Goal: Complete application form

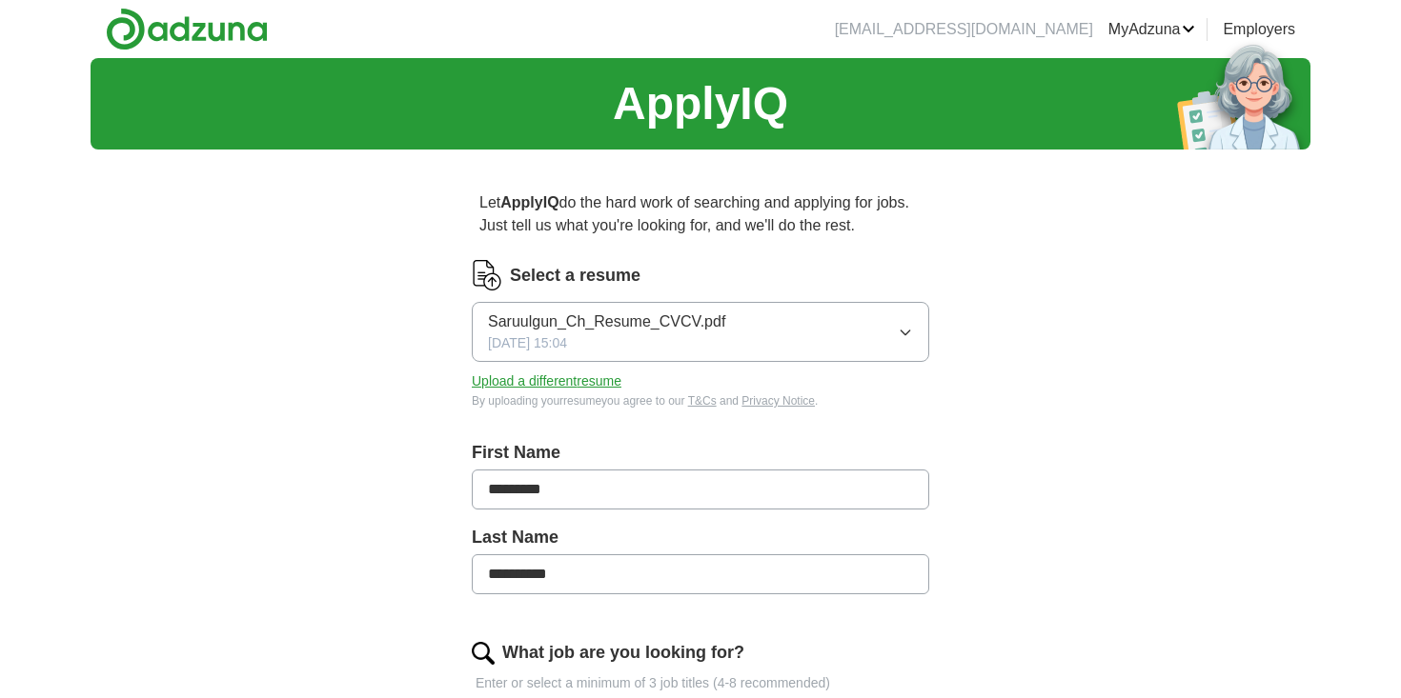
click at [564, 379] on button "Upload a different resume" at bounding box center [547, 382] width 150 height 20
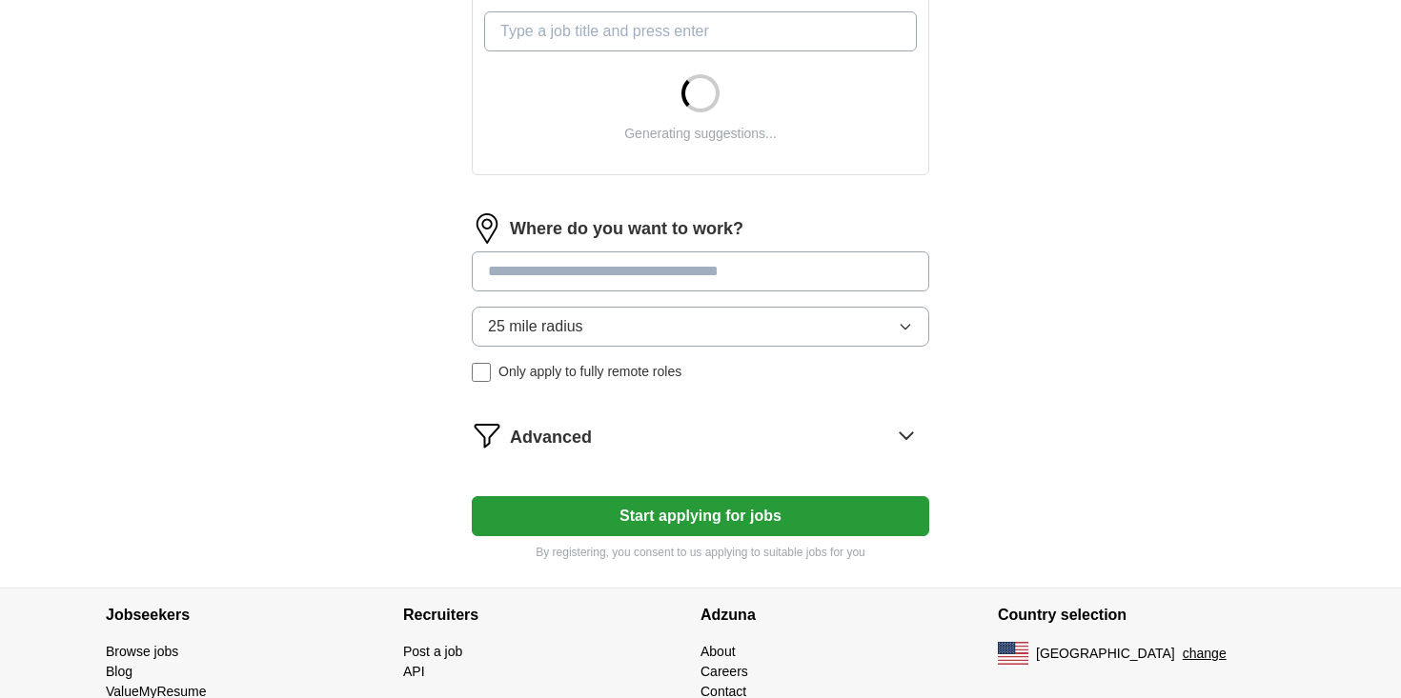
scroll to position [609, 0]
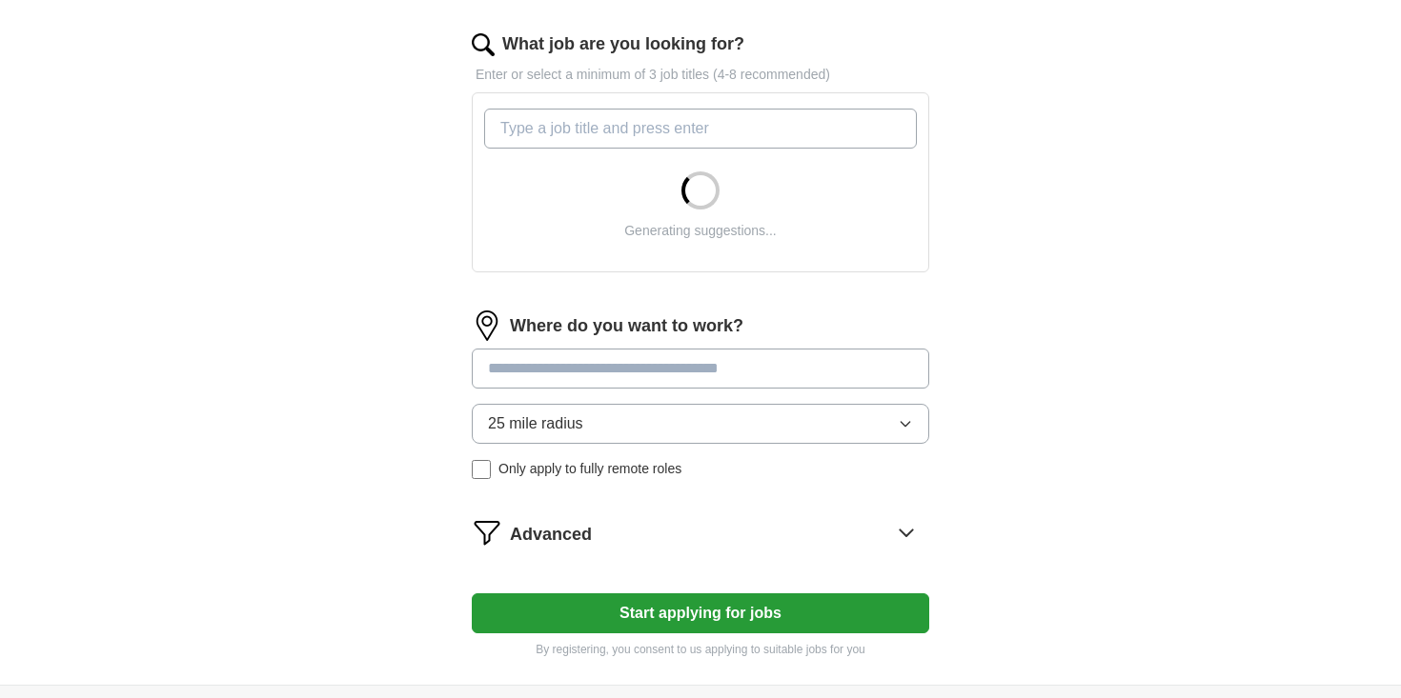
click at [644, 114] on input "What job are you looking for?" at bounding box center [700, 129] width 433 height 40
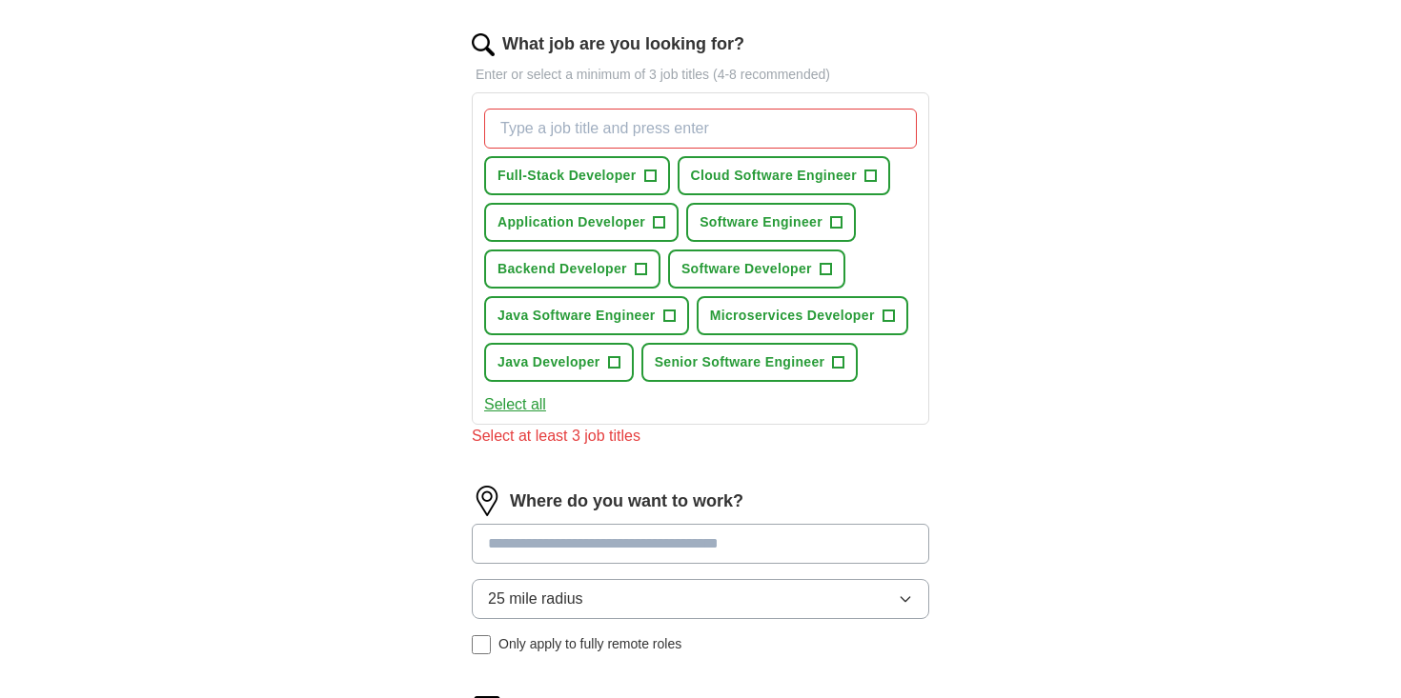
click at [734, 600] on form "**********" at bounding box center [700, 242] width 457 height 1183
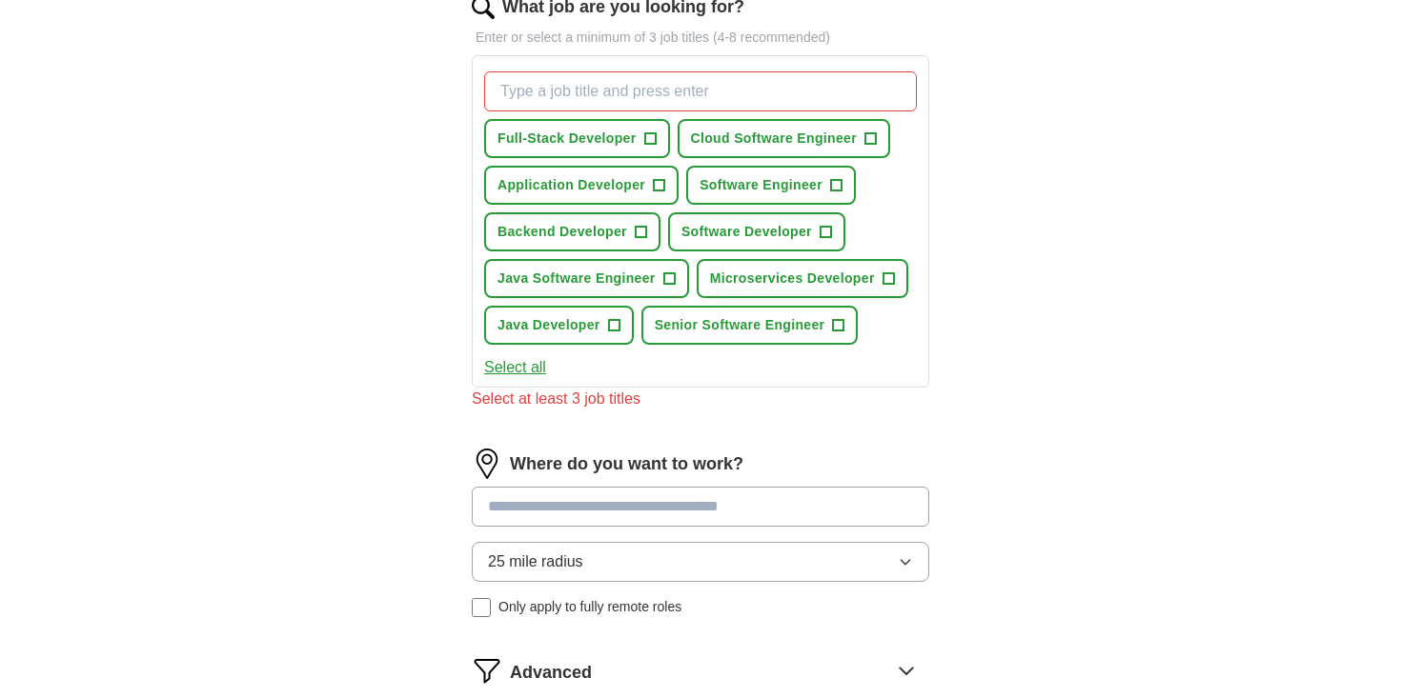
scroll to position [669, 0]
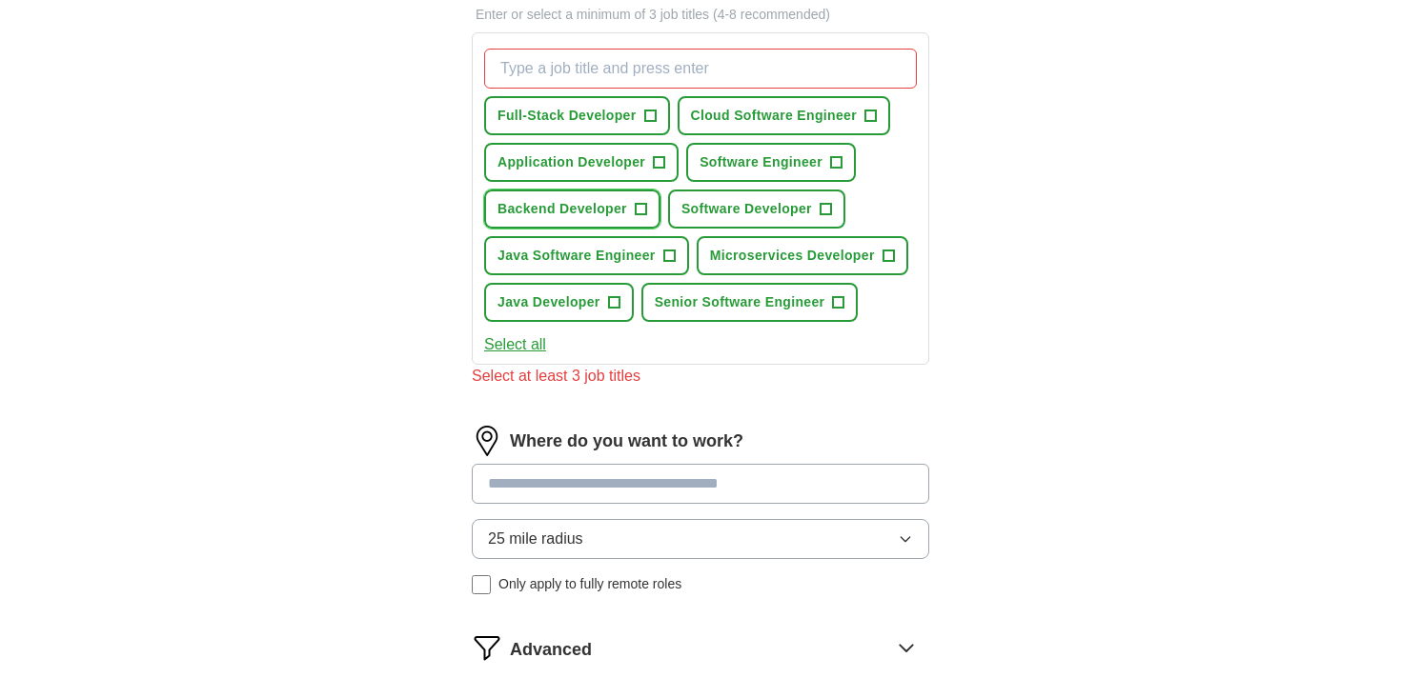
click at [652, 206] on button "Backend Developer +" at bounding box center [572, 209] width 176 height 39
click at [671, 257] on span "+" at bounding box center [668, 256] width 11 height 15
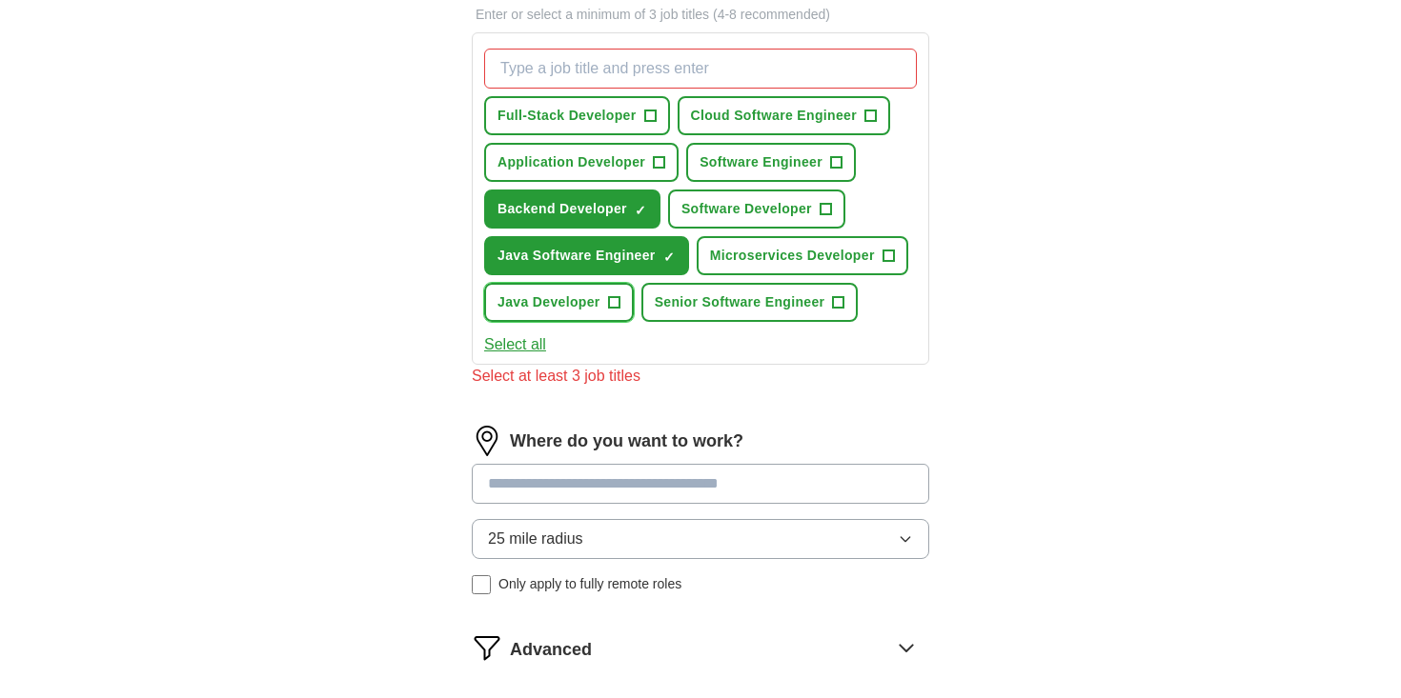
click at [620, 302] on button "Java Developer +" at bounding box center [559, 302] width 150 height 39
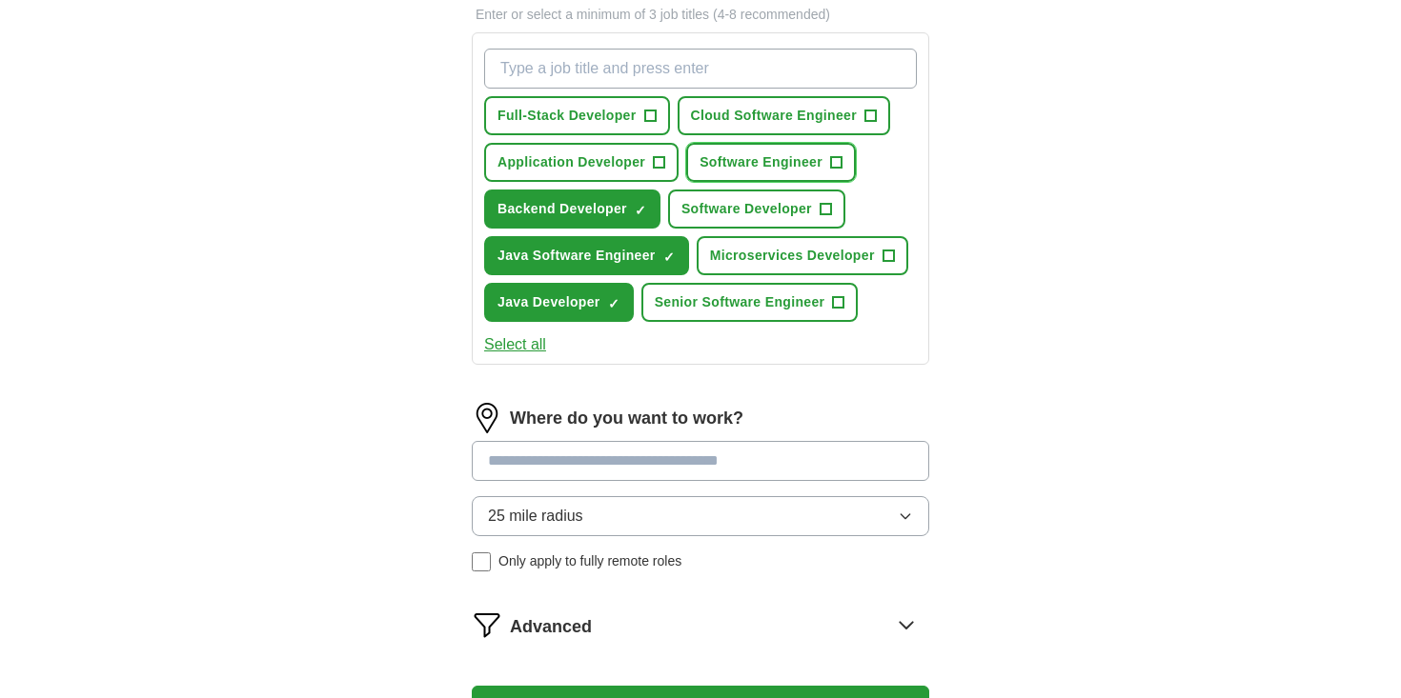
click at [838, 161] on span "+" at bounding box center [836, 162] width 11 height 15
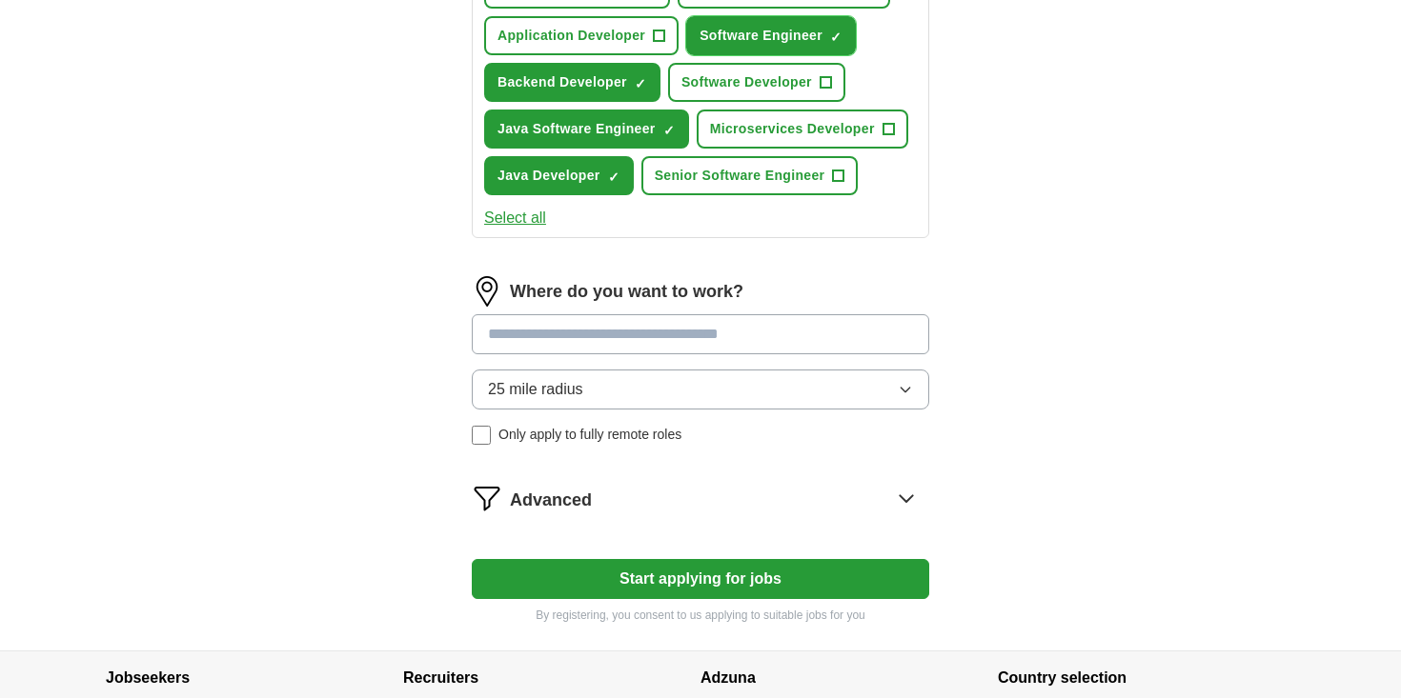
scroll to position [941, 0]
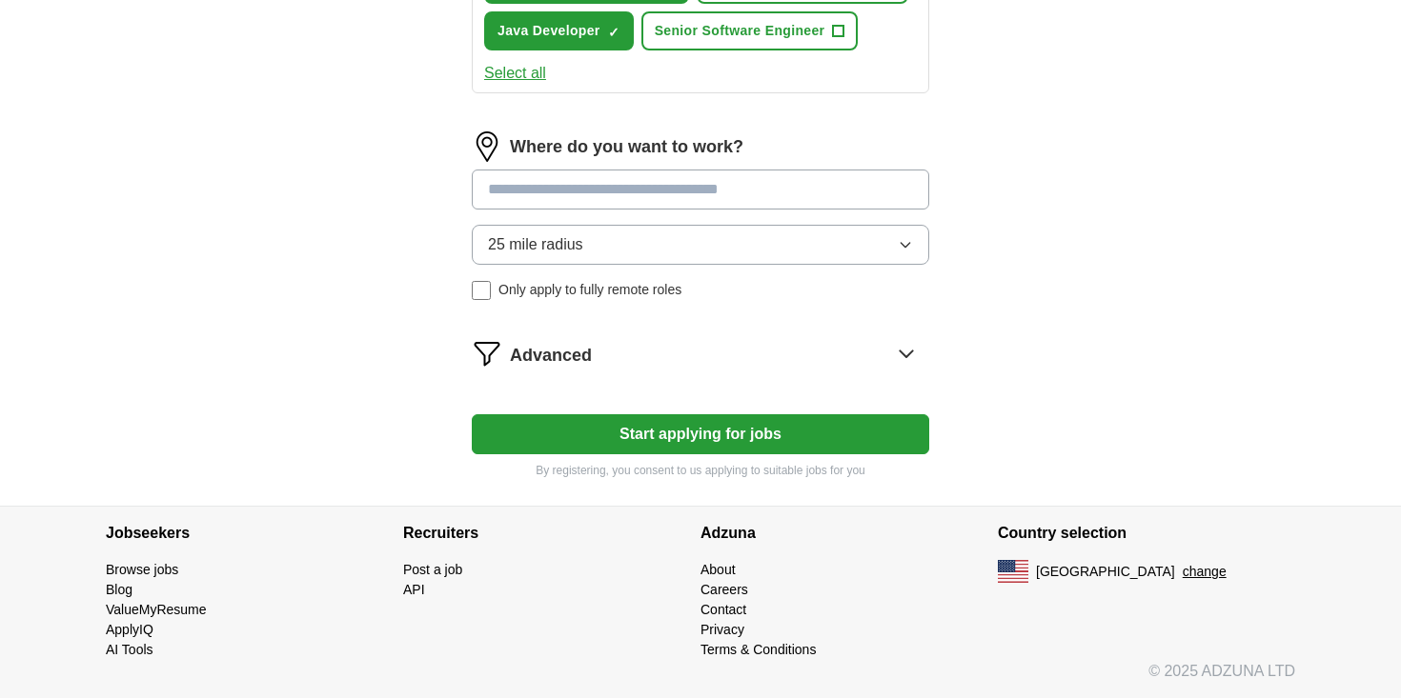
click at [711, 435] on button "Start applying for jobs" at bounding box center [700, 435] width 457 height 40
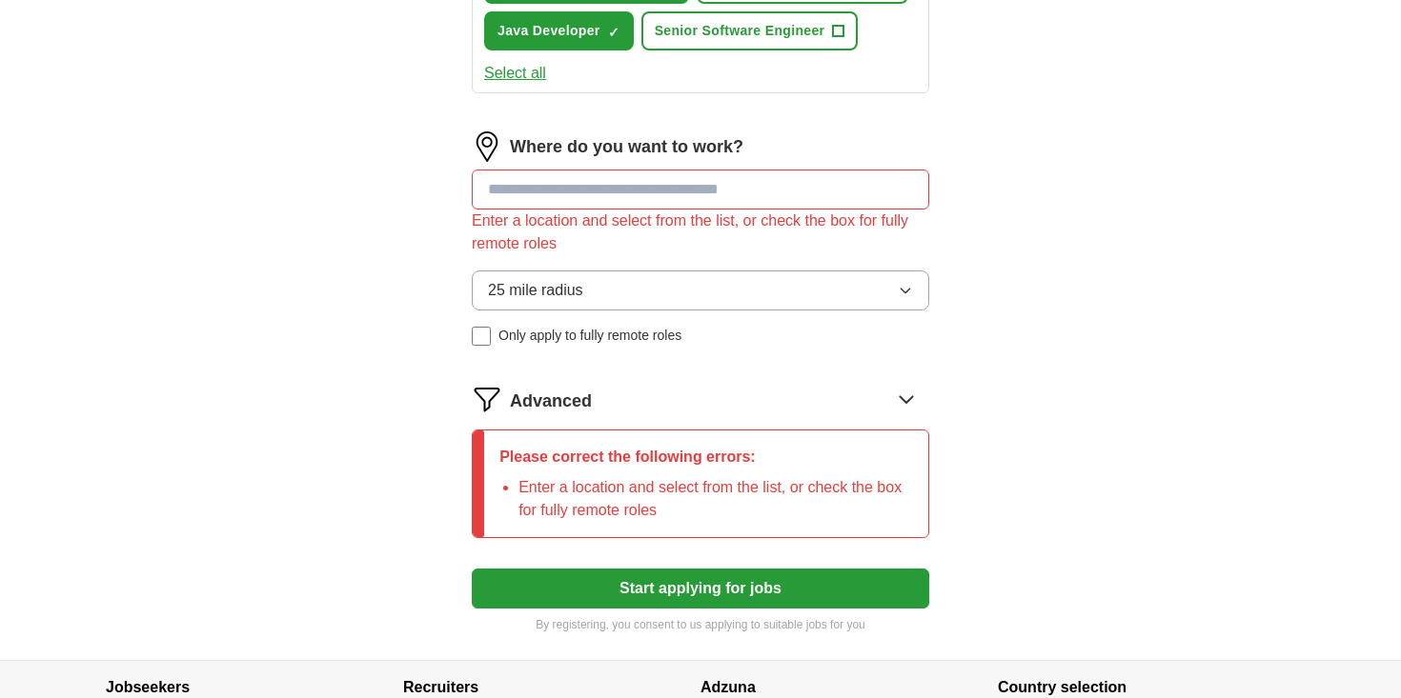
click at [644, 185] on input at bounding box center [700, 190] width 457 height 40
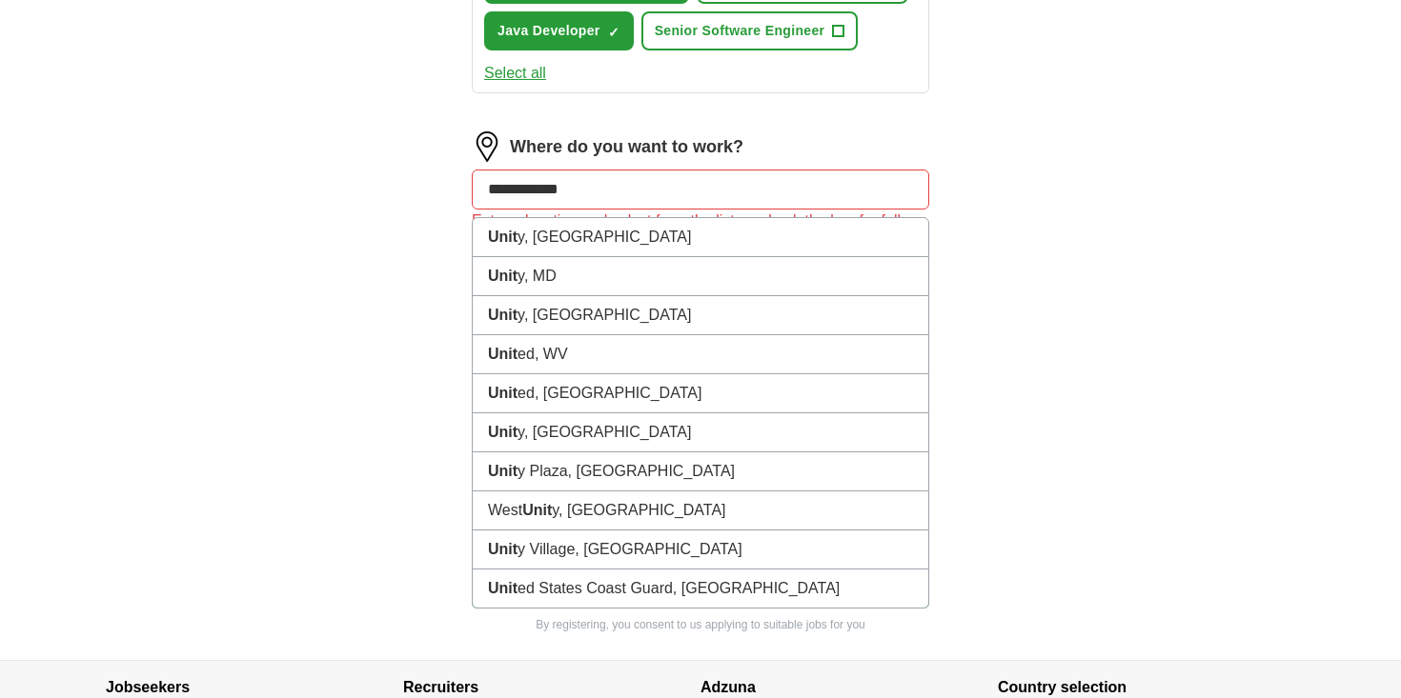
type input "**********"
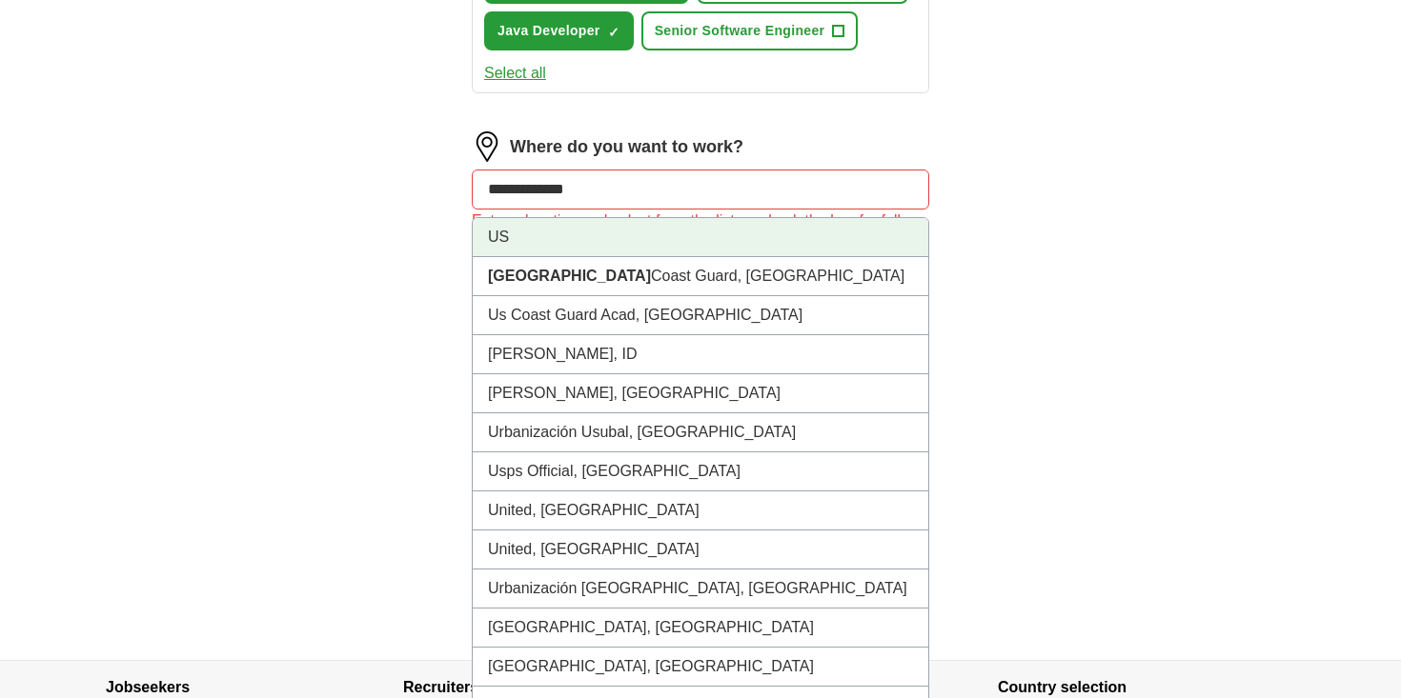
click at [621, 235] on li "US" at bounding box center [701, 237] width 456 height 39
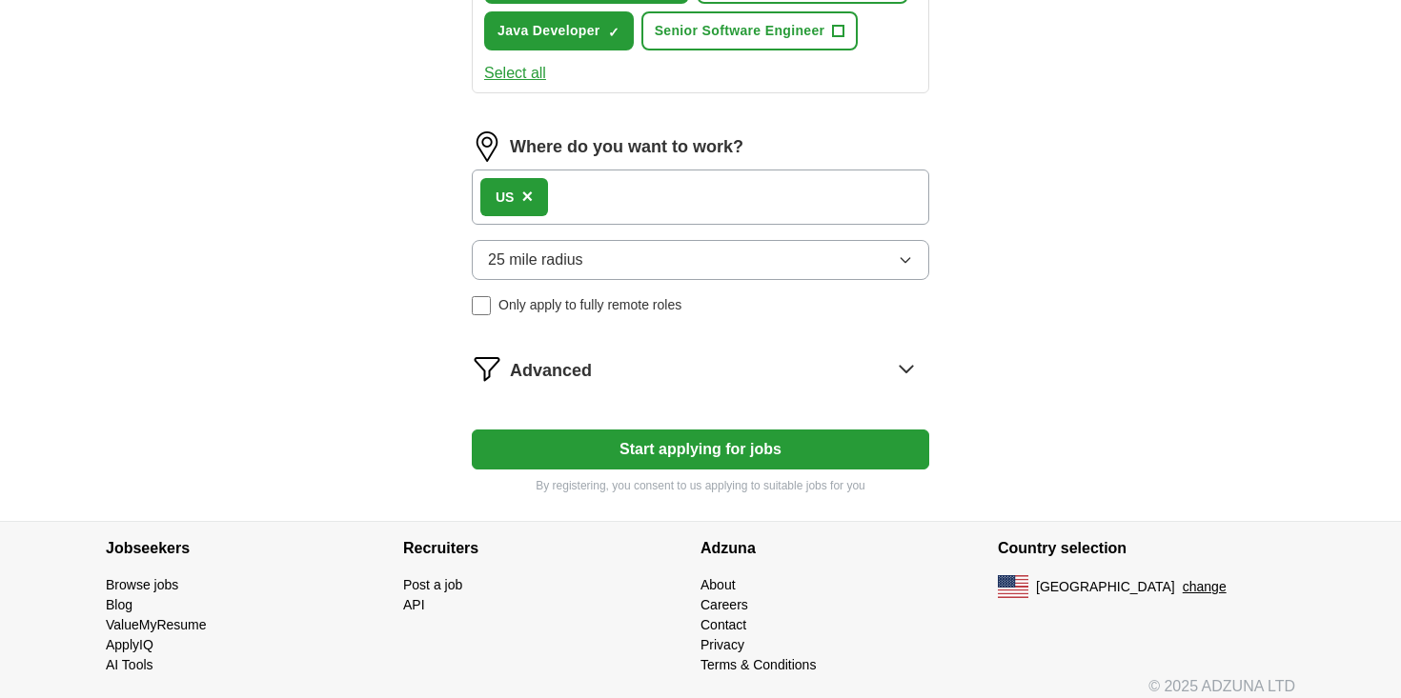
click at [693, 453] on button "Start applying for jobs" at bounding box center [700, 450] width 457 height 40
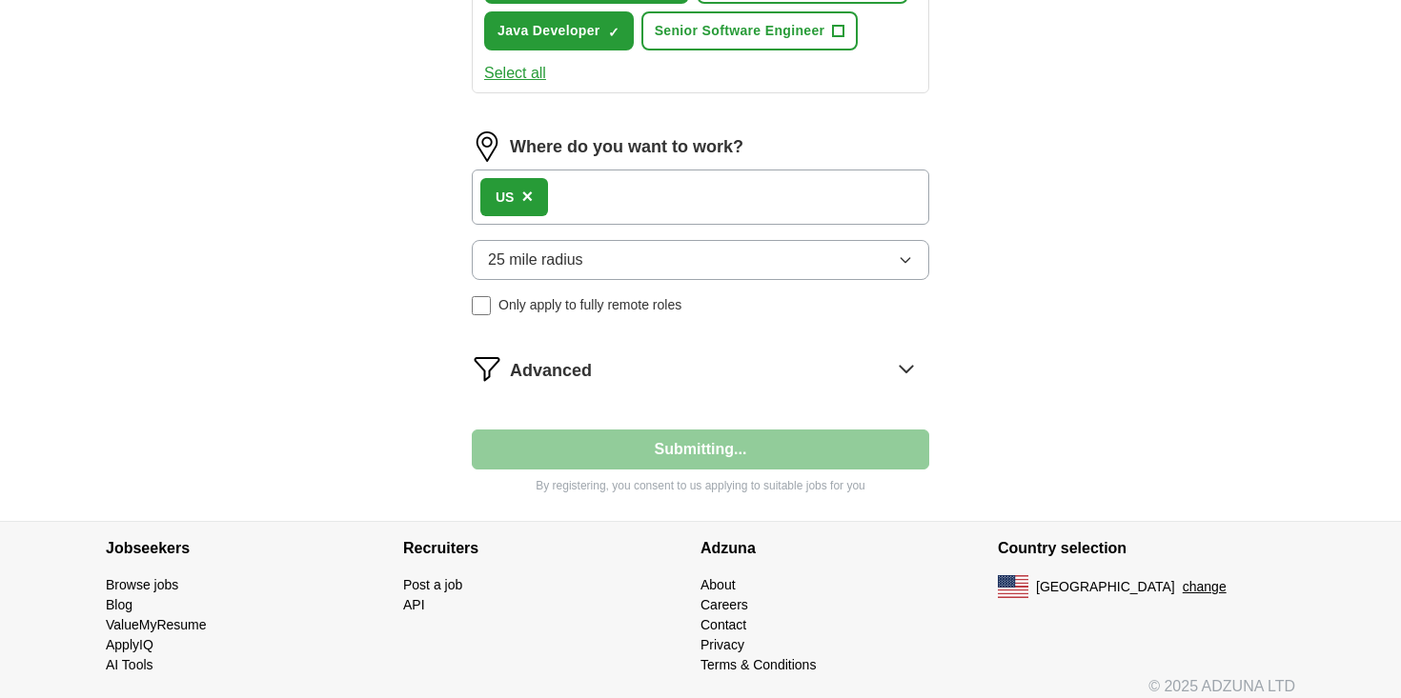
select select "**"
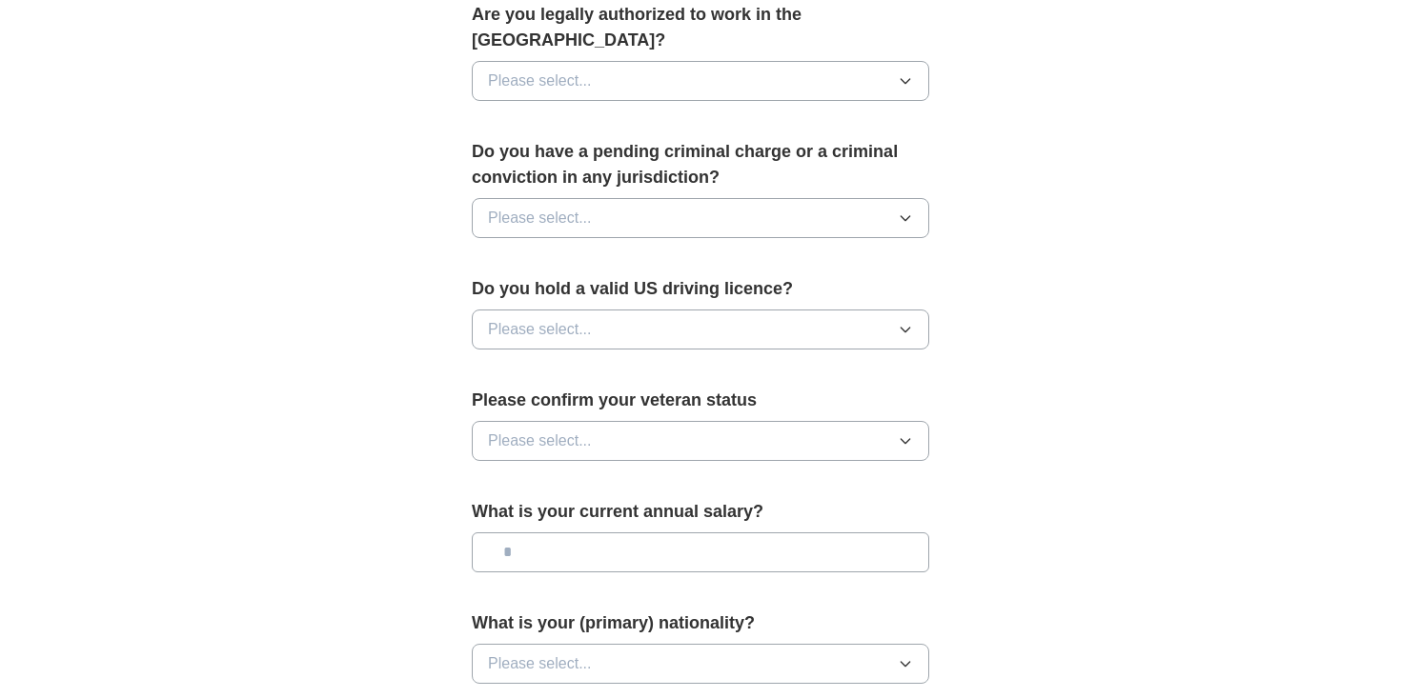
scroll to position [1262, 0]
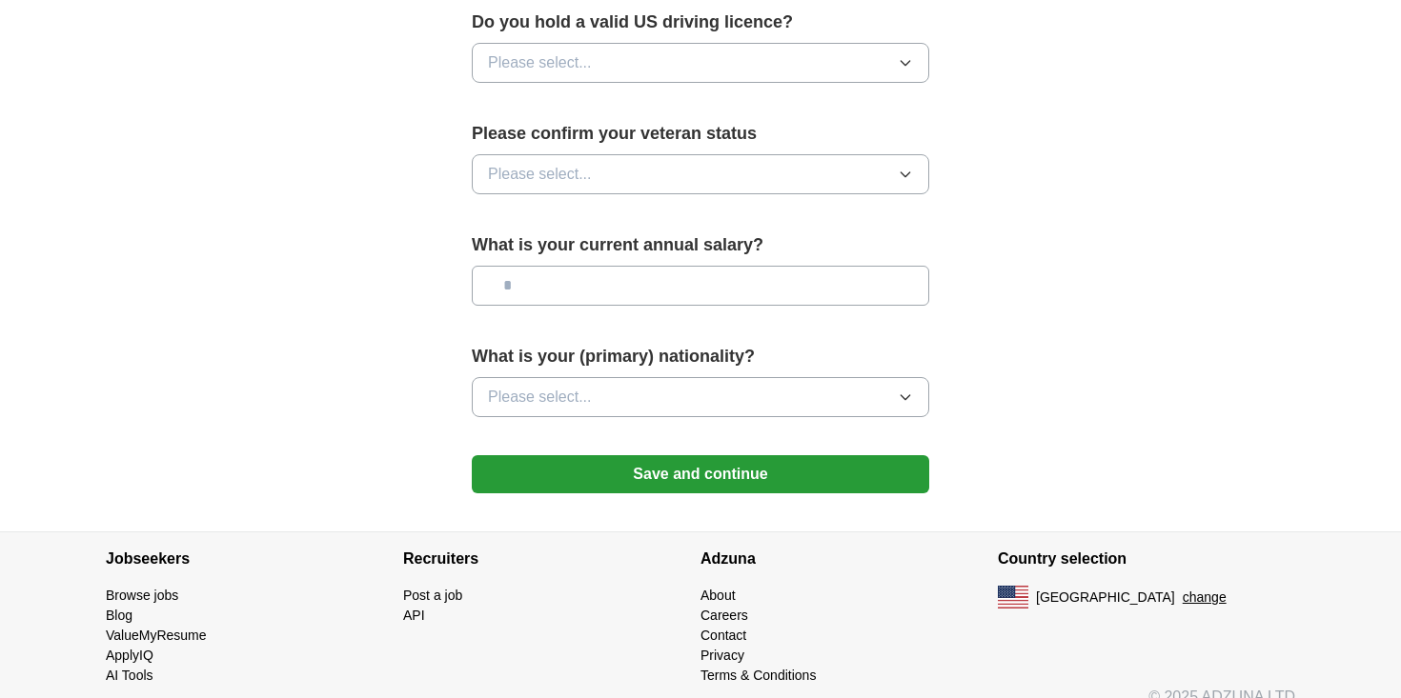
click at [653, 456] on button "Save and continue" at bounding box center [700, 475] width 457 height 38
